Goal: Task Accomplishment & Management: Use online tool/utility

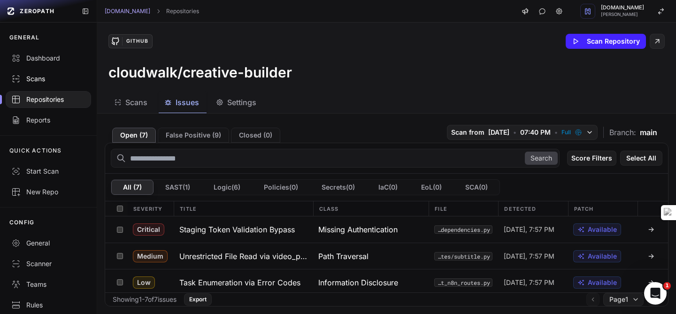
click at [47, 69] on link "Scans" at bounding box center [48, 79] width 97 height 21
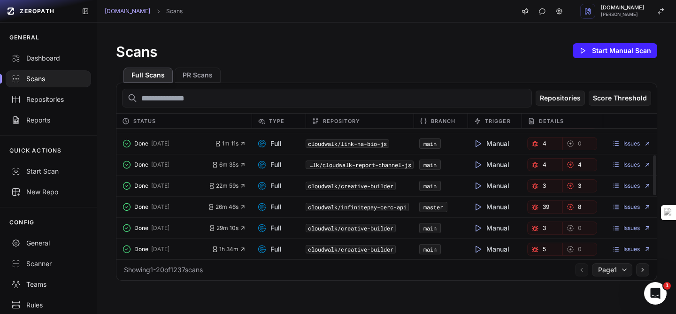
scroll to position [92, 0]
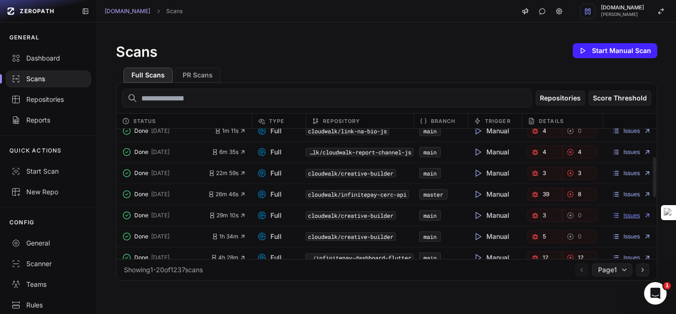
click at [641, 214] on link "Issues" at bounding box center [631, 216] width 39 height 8
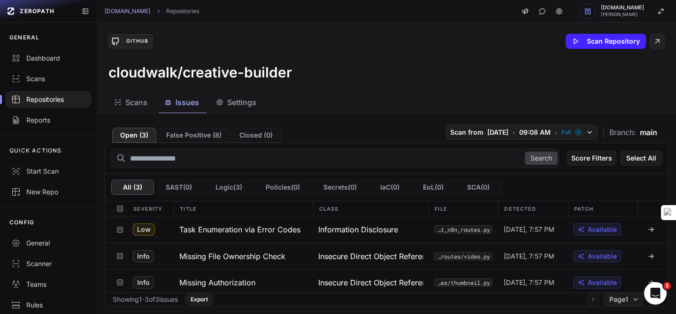
click at [566, 74] on div "cloudwalk/creative-builder" at bounding box center [386, 72] width 556 height 17
click at [581, 37] on button "Scan Repository" at bounding box center [606, 41] width 80 height 15
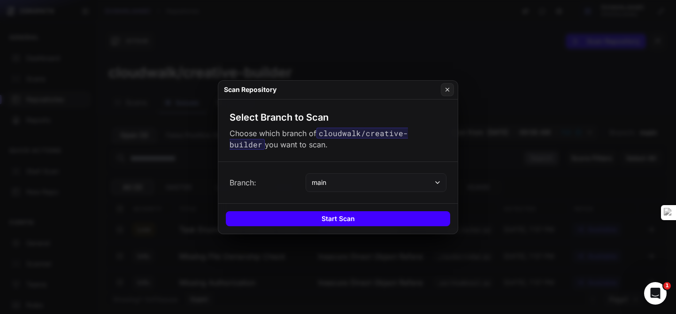
click at [303, 220] on button "Start Scan" at bounding box center [338, 218] width 224 height 15
